Goal: Find specific page/section: Find specific page/section

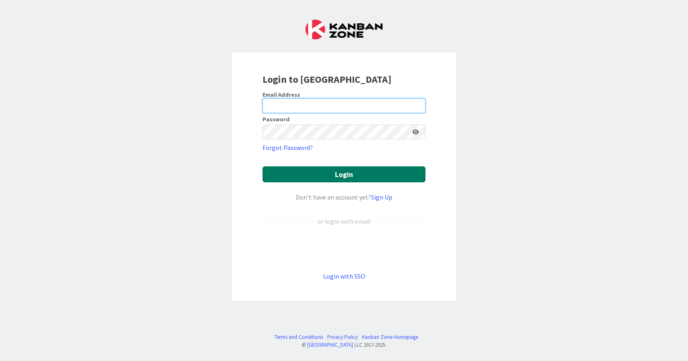
type input "[EMAIL_ADDRESS][DOMAIN_NAME]"
click at [344, 176] on button "Login" at bounding box center [344, 174] width 163 height 16
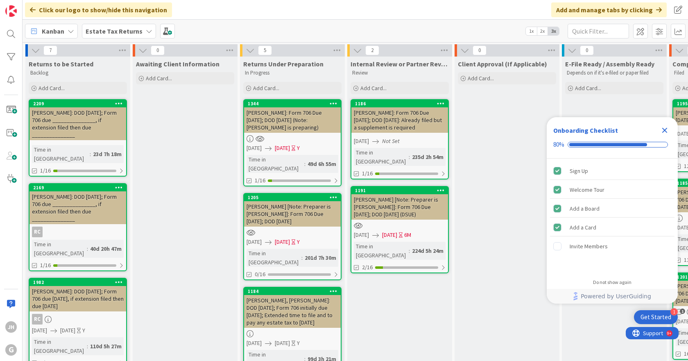
click at [126, 31] on b "Estate Tax Returns" at bounding box center [114, 31] width 57 height 8
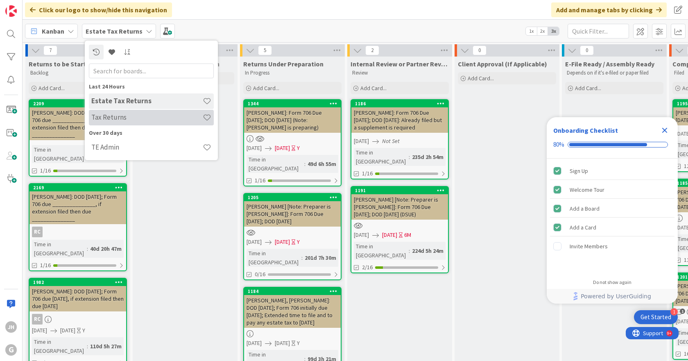
click at [136, 117] on h4 "Tax Returns" at bounding box center [146, 117] width 111 height 8
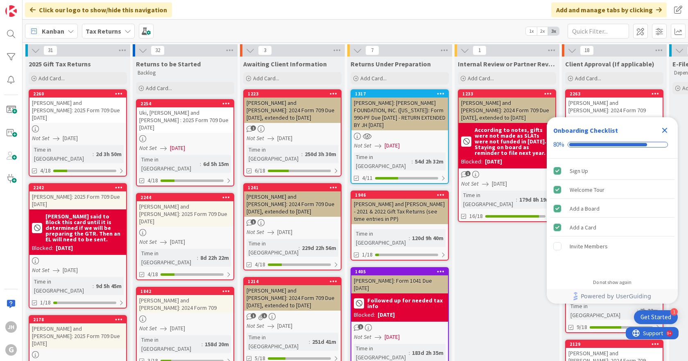
click at [665, 128] on icon "Close Checklist" at bounding box center [665, 130] width 10 height 10
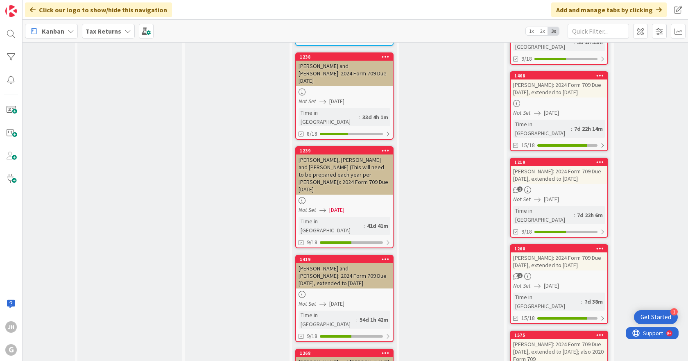
scroll to position [0, 270]
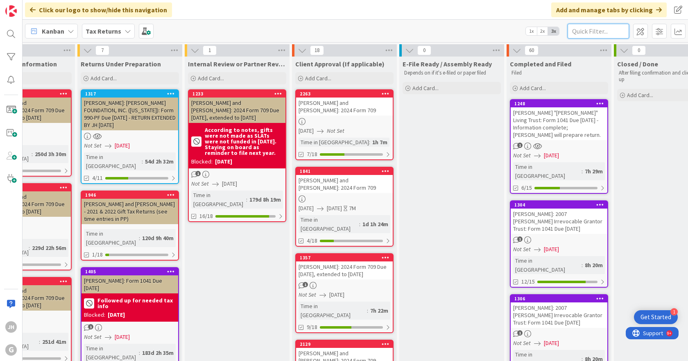
click at [590, 32] on input "text" at bounding box center [598, 31] width 61 height 15
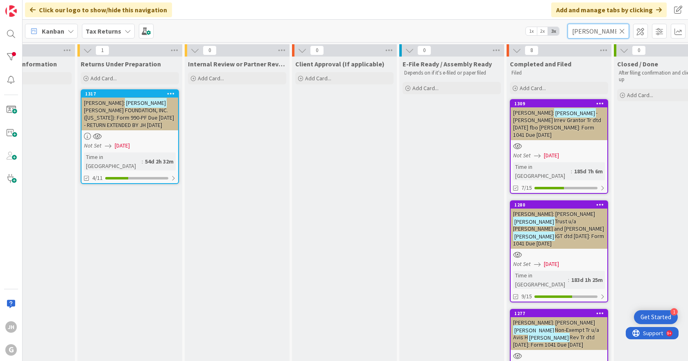
type input "[PERSON_NAME]"
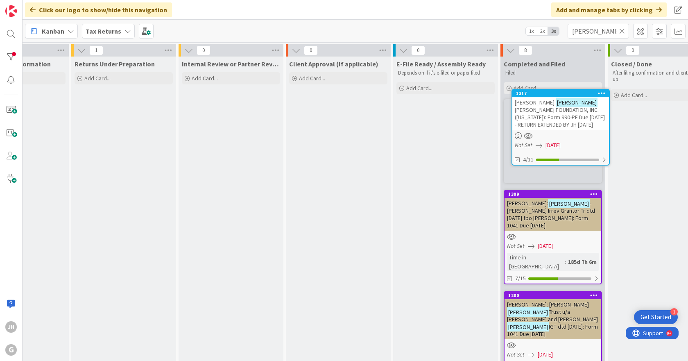
scroll to position [0, 277]
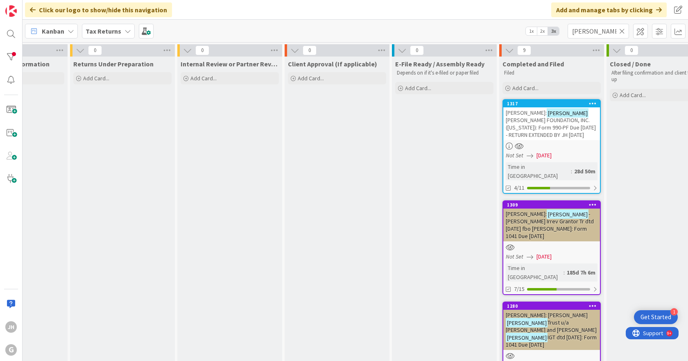
click at [623, 29] on icon at bounding box center [622, 30] width 6 height 7
